Goal: Find contact information: Find contact information

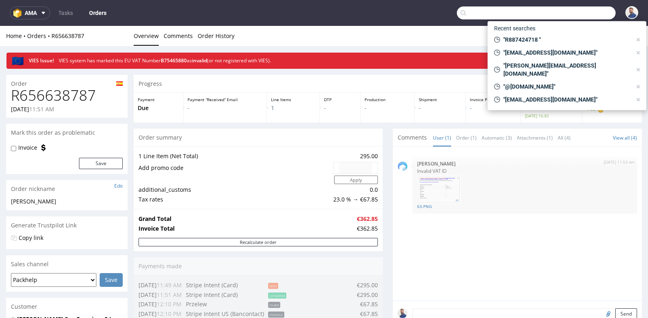
scroll to position [144, 0]
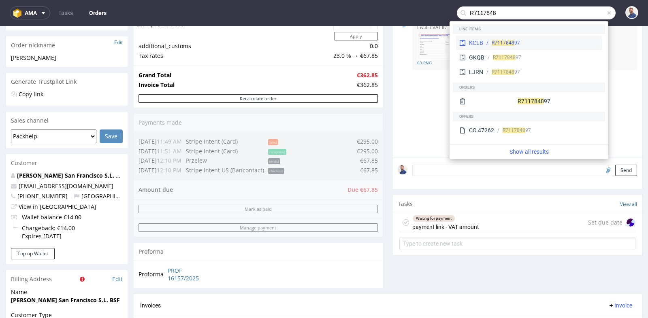
type input "R7117848"
click at [533, 39] on div "KCLB R7117848 97" at bounding box center [529, 43] width 146 height 15
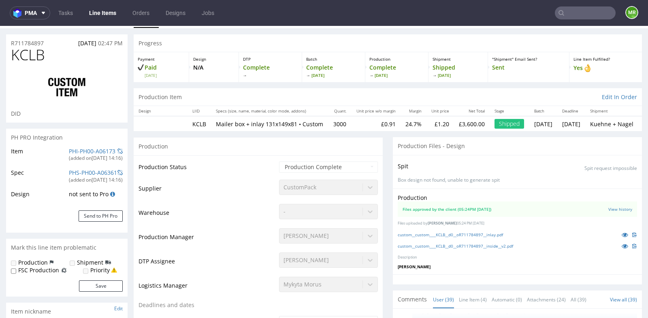
scroll to position [1292, 0]
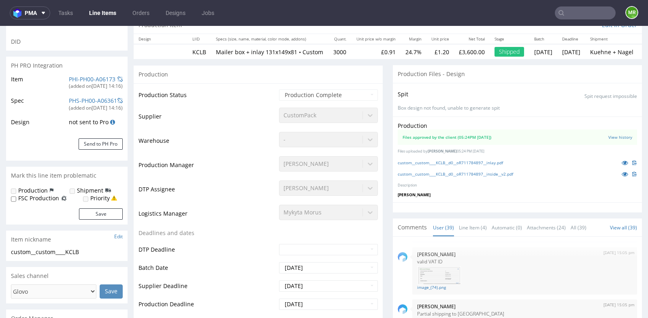
select select "in_progress"
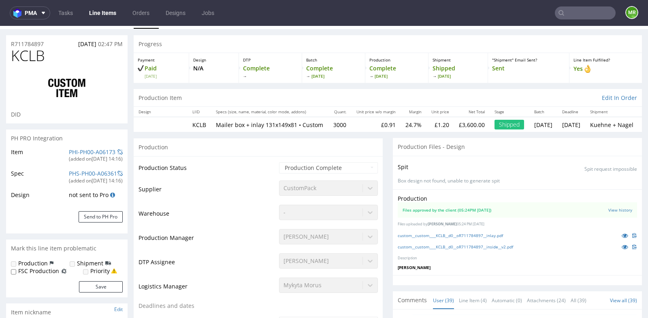
scroll to position [0, 0]
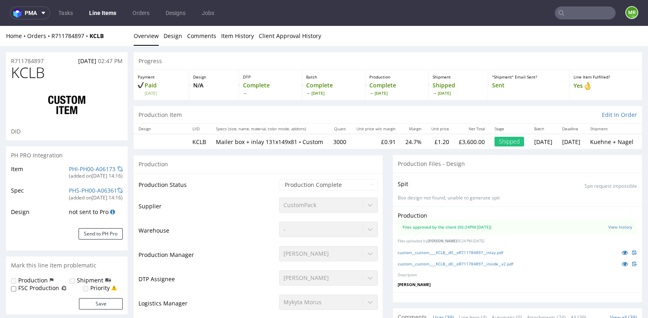
click at [49, 41] on div "Home Orders R711784897 KCLB Overview Design Comments Item History Client Approv…" at bounding box center [324, 36] width 648 height 20
click at [124, 127] on div "KCLB DID" at bounding box center [66, 103] width 121 height 76
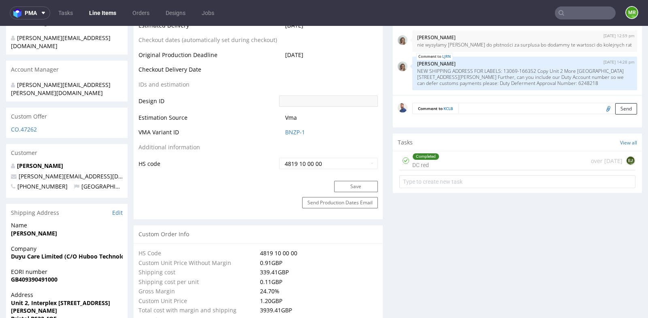
scroll to position [396, 0]
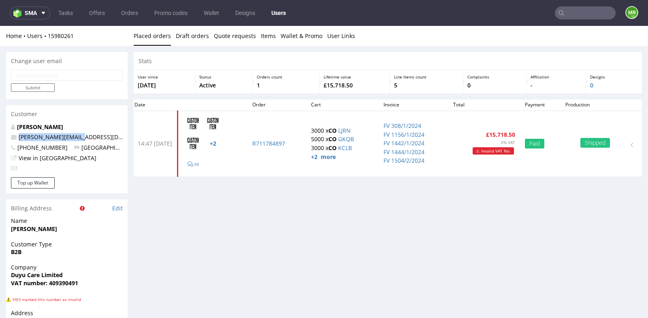
drag, startPoint x: 90, startPoint y: 136, endPoint x: 18, endPoint y: 138, distance: 72.1
click at [18, 138] on p "[PERSON_NAME][EMAIL_ADDRESS][DOMAIN_NAME]" at bounding box center [67, 137] width 112 height 8
copy link "[PERSON_NAME][EMAIL_ADDRESS][DOMAIN_NAME]"
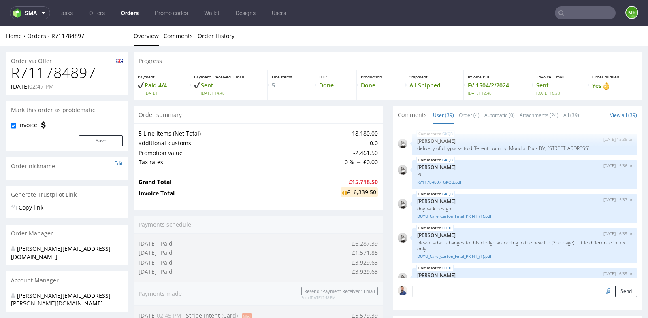
scroll to position [1309, 0]
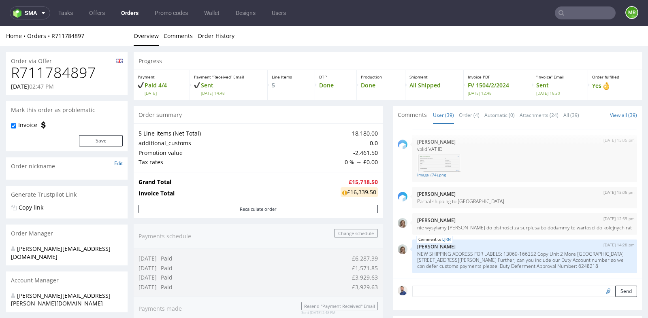
click at [379, 160] on div "5 Line Items (Net Total) 18,180.00 additional_customs 0.0 Promotion value -2,46…" at bounding box center [258, 147] width 249 height 48
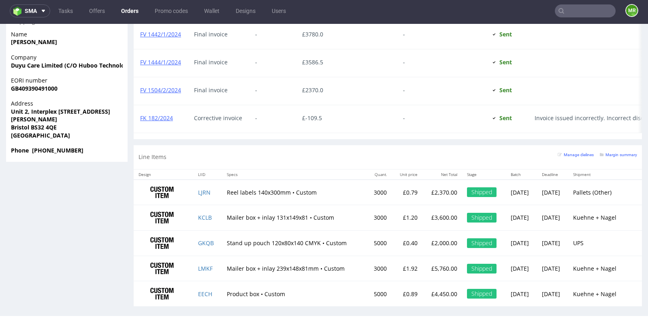
scroll to position [662, 0]
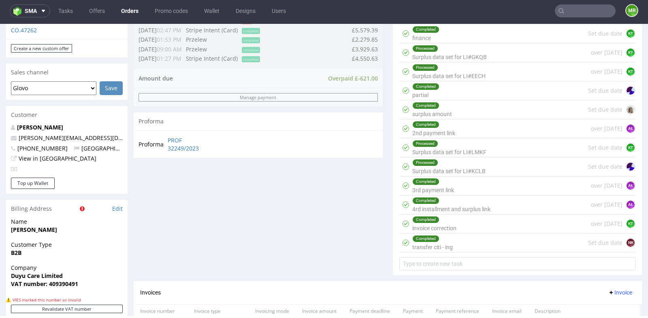
scroll to position [302, 0]
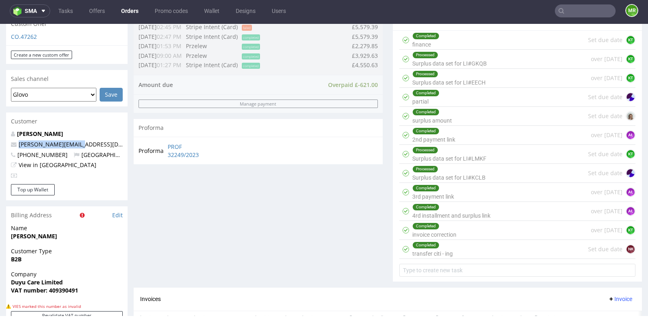
drag, startPoint x: 91, startPoint y: 128, endPoint x: 18, endPoint y: 128, distance: 73.3
click at [18, 140] on p "[PERSON_NAME][EMAIL_ADDRESS][DOMAIN_NAME]" at bounding box center [67, 144] width 112 height 8
copy link "[PERSON_NAME][EMAIL_ADDRESS][DOMAIN_NAME]"
